Goal: Information Seeking & Learning: Learn about a topic

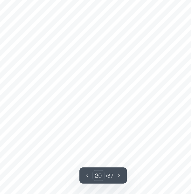
scroll to position [5351, 0]
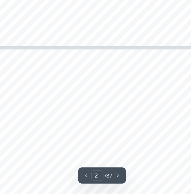
type input "22"
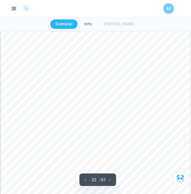
scroll to position [5841, 0]
